Goal: Task Accomplishment & Management: Manage account settings

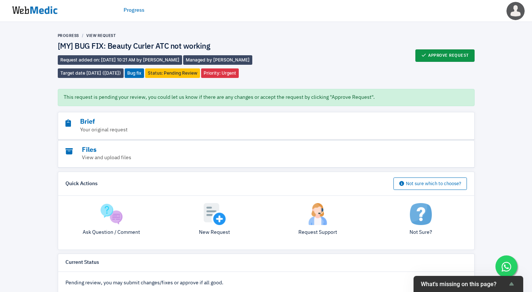
click at [471, 58] on button "Approve Request" at bounding box center [444, 55] width 59 height 12
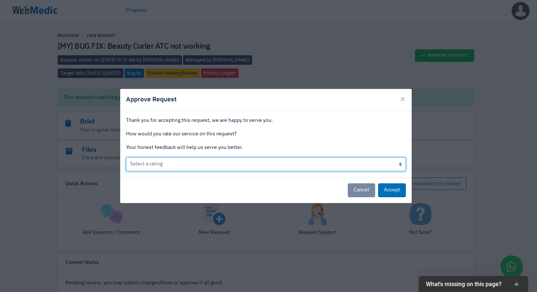
click at [243, 164] on select "Select a rating Bad Acceptable only We like it Well done!" at bounding box center [266, 164] width 280 height 14
select select "3"
click at [126, 157] on select "Select a rating Bad Acceptable only We like it Well done!" at bounding box center [266, 164] width 280 height 14
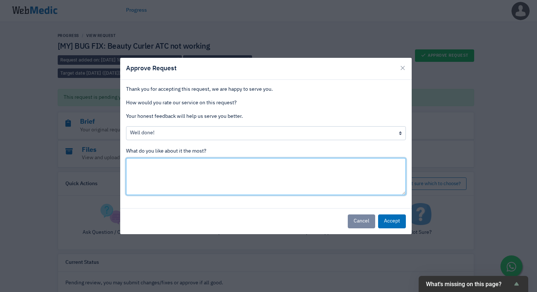
click at [219, 176] on textarea at bounding box center [266, 176] width 280 height 37
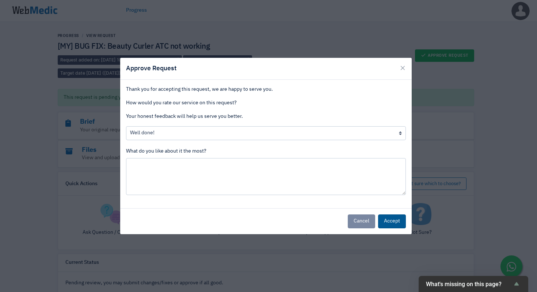
click at [391, 223] on button "Accept" at bounding box center [392, 221] width 28 height 14
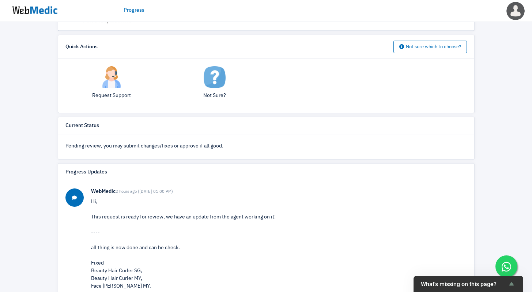
scroll to position [114, 0]
click at [480, 222] on div "Progress View Request [MY] BUG FIX: Beauty Curler ATC not working Request added…" at bounding box center [266, 141] width 532 height 467
